Goal: Find contact information: Find contact information

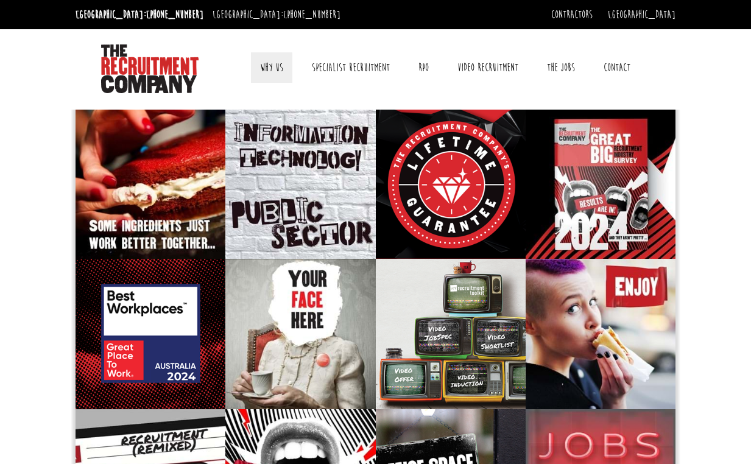
click at [282, 69] on link "Why Us" at bounding box center [271, 67] width 41 height 30
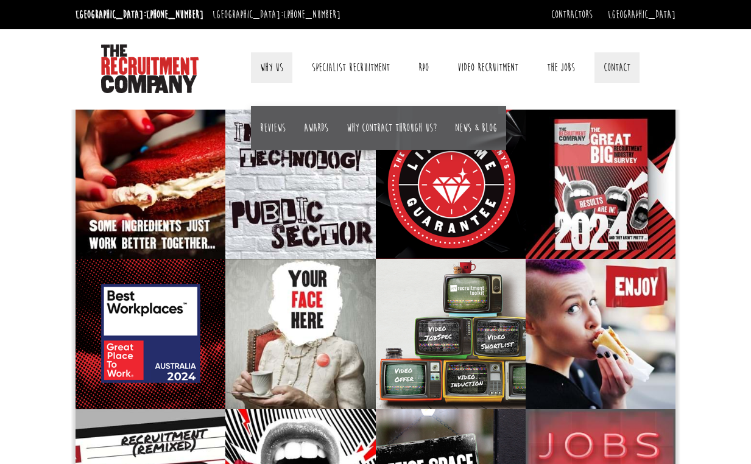
click at [620, 68] on link "Contact" at bounding box center [617, 67] width 45 height 30
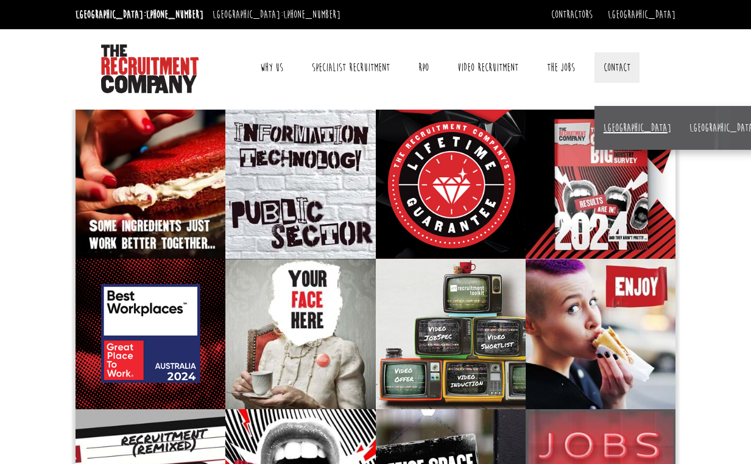
click at [619, 129] on link "[GEOGRAPHIC_DATA]" at bounding box center [638, 127] width 68 height 13
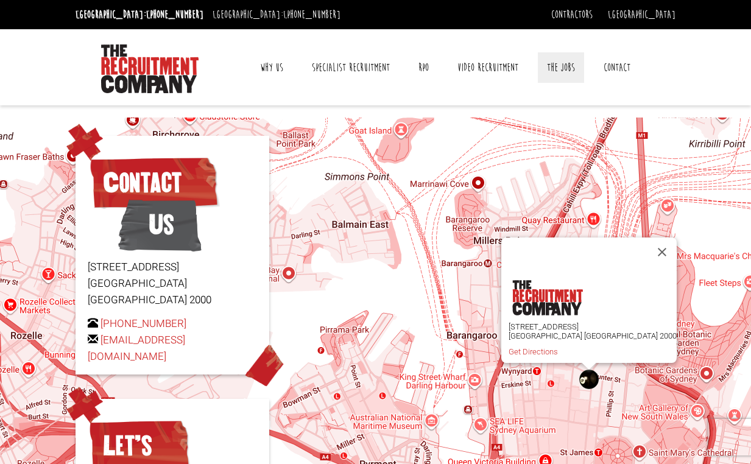
click at [555, 66] on link "The Jobs" at bounding box center [561, 67] width 46 height 30
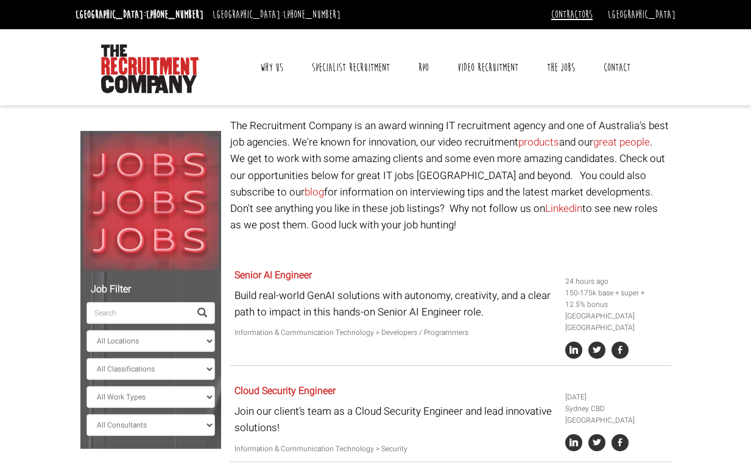
click at [593, 13] on link "Contractors" at bounding box center [571, 14] width 41 height 13
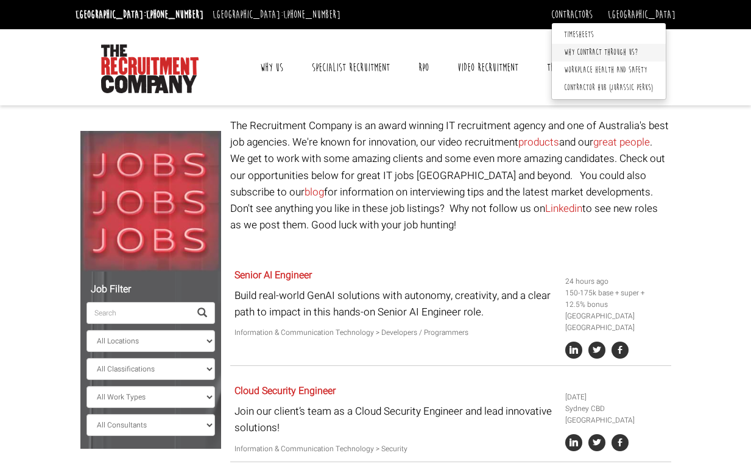
click at [625, 51] on link "Why Contract Through Us?" at bounding box center [609, 53] width 114 height 18
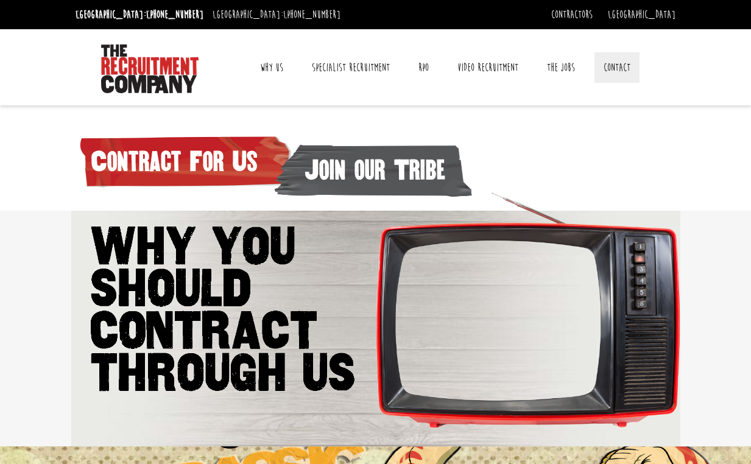
click at [623, 71] on link "Contact" at bounding box center [617, 67] width 45 height 30
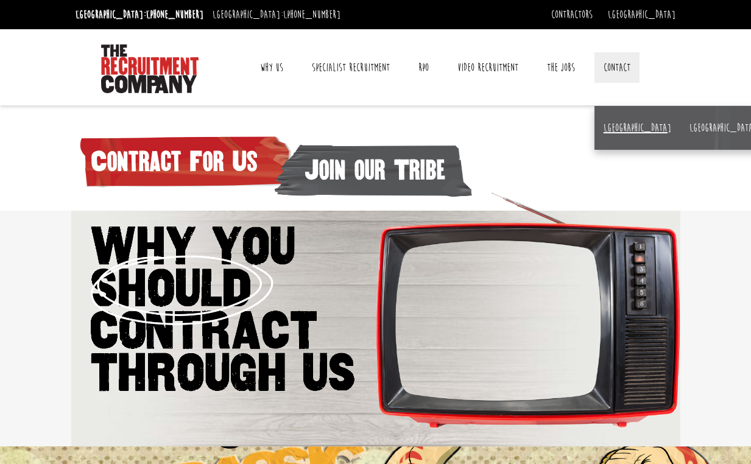
click at [606, 132] on link "[GEOGRAPHIC_DATA]" at bounding box center [638, 127] width 68 height 13
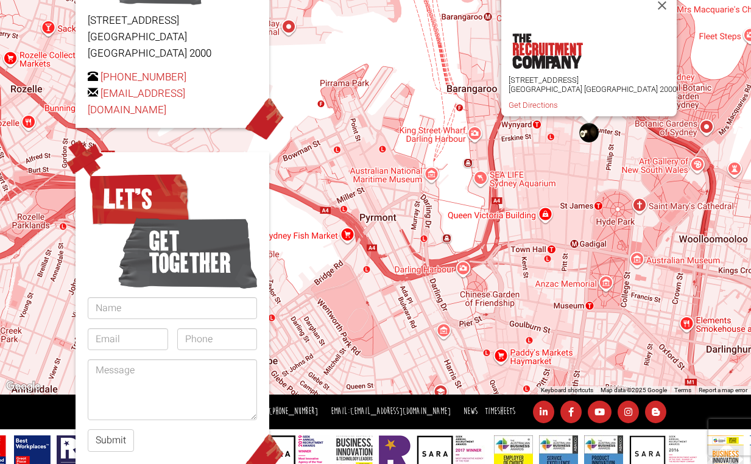
scroll to position [192, 0]
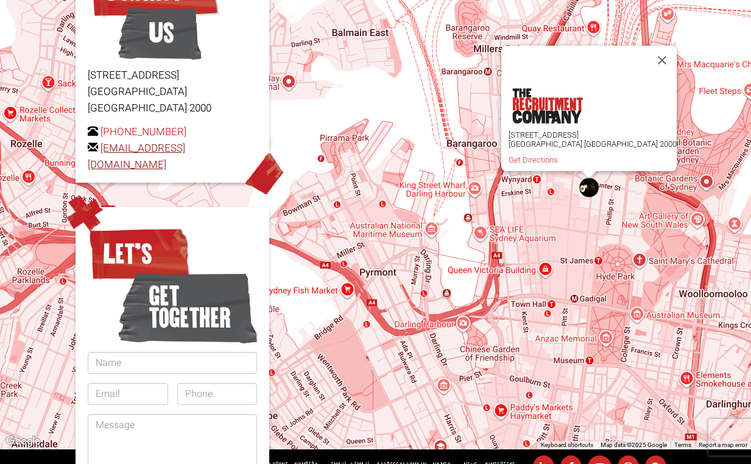
drag, startPoint x: 83, startPoint y: 151, endPoint x: 245, endPoint y: 151, distance: 162.1
click at [250, 149] on div "Contact Us [STREET_ADDRESS] [PHONE_NUMBER] [EMAIL_ADDRESS][DOMAIN_NAME]" at bounding box center [173, 63] width 194 height 239
